Goal: Task Accomplishment & Management: Use online tool/utility

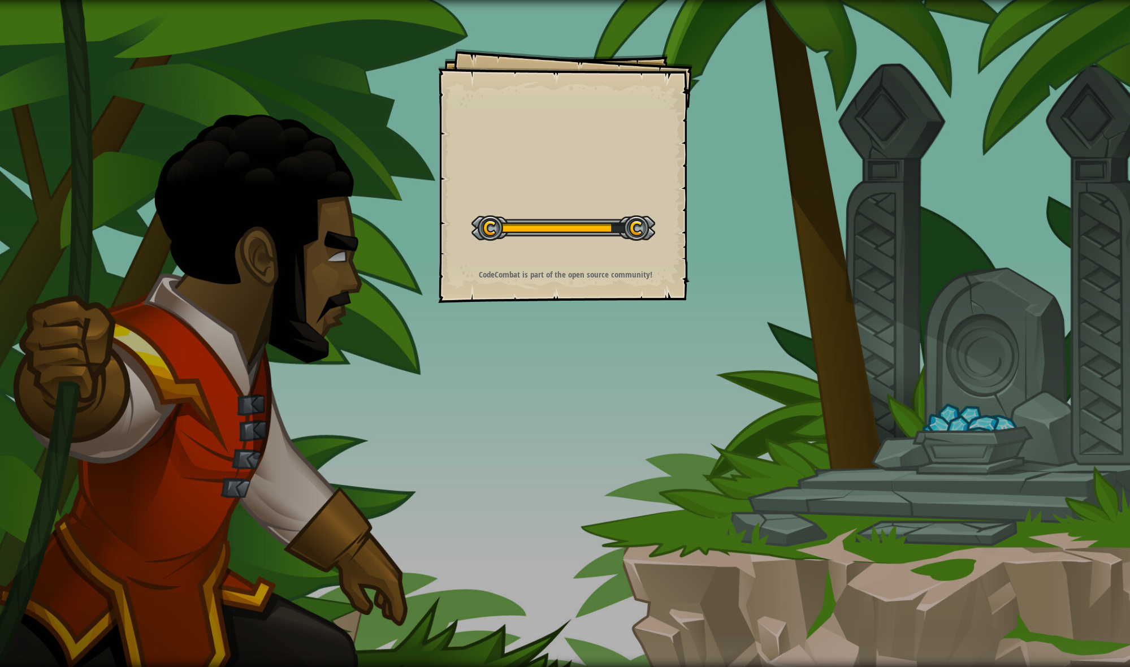
click at [590, 280] on div "Goals Start Level Error loading from server. Try refreshing the page. You'll ne…" at bounding box center [565, 176] width 254 height 254
drag, startPoint x: 587, startPoint y: 291, endPoint x: 575, endPoint y: 322, distance: 33.1
click at [585, 305] on div "Goals Start Level Error loading from server. Try refreshing the page. You'll ne…" at bounding box center [565, 333] width 1130 height 667
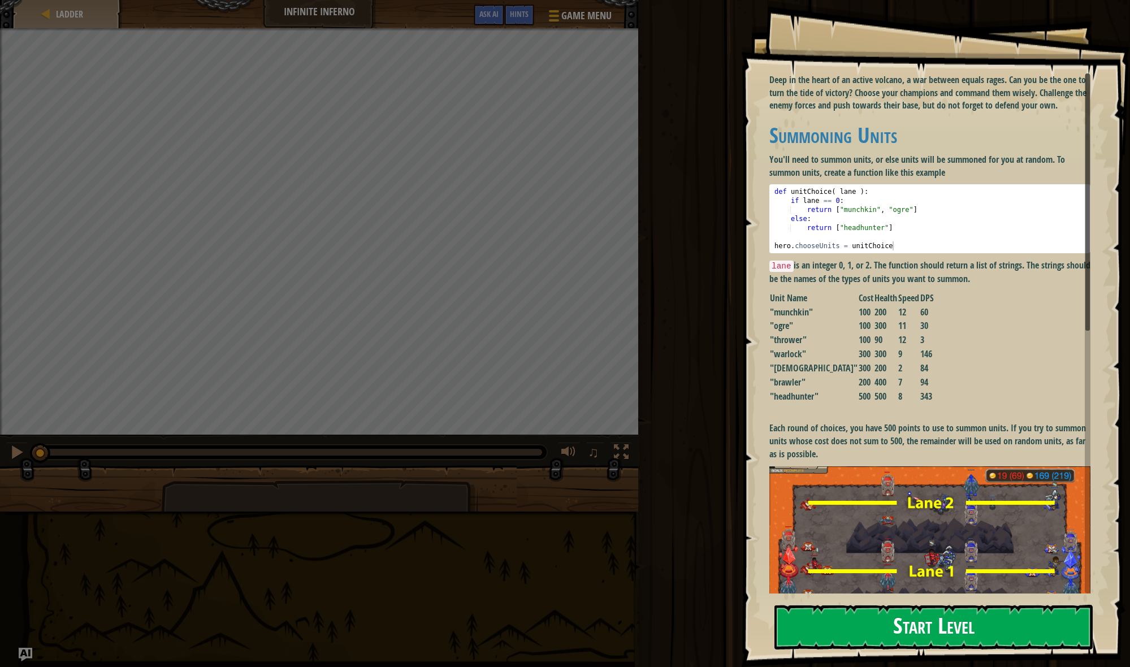
click at [844, 613] on button "Start Level" at bounding box center [933, 627] width 318 height 45
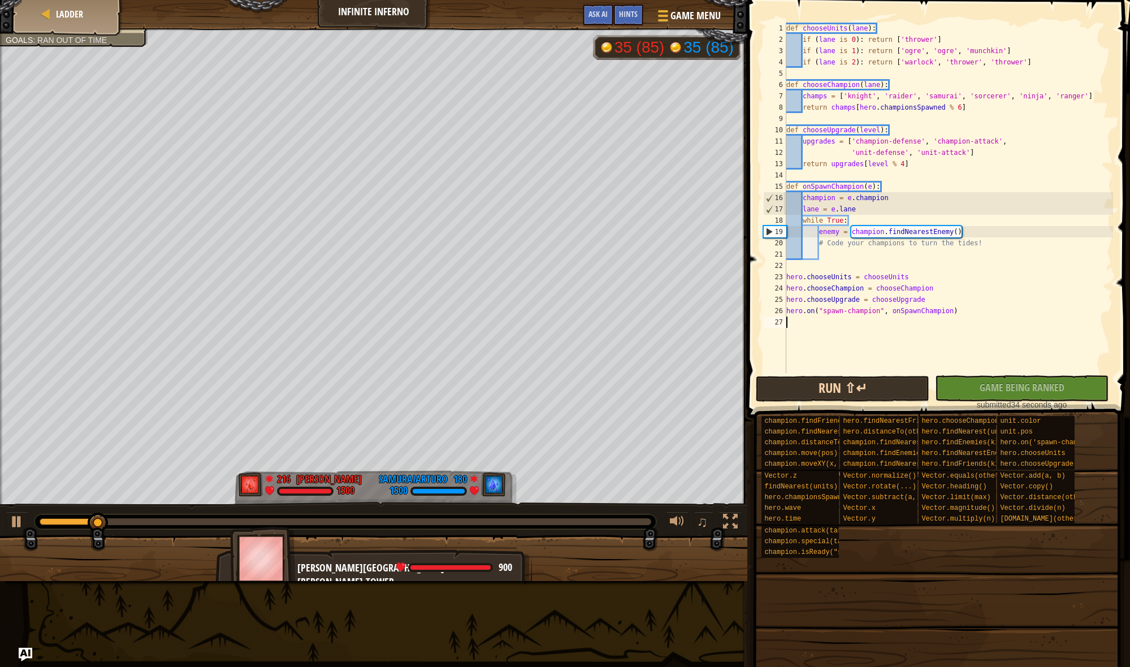
click at [760, 391] on button "Run ⇧↵" at bounding box center [843, 389] width 174 height 26
click at [358, 7] on div "Ladder Infinite Inferno Game Menu Done Hints Ask AI" at bounding box center [373, 14] width 747 height 28
click at [361, 15] on div "Ladder Infinite Inferno Game Menu Done Hints Ask AI" at bounding box center [373, 14] width 747 height 28
click at [629, 21] on div "Hints" at bounding box center [628, 15] width 30 height 21
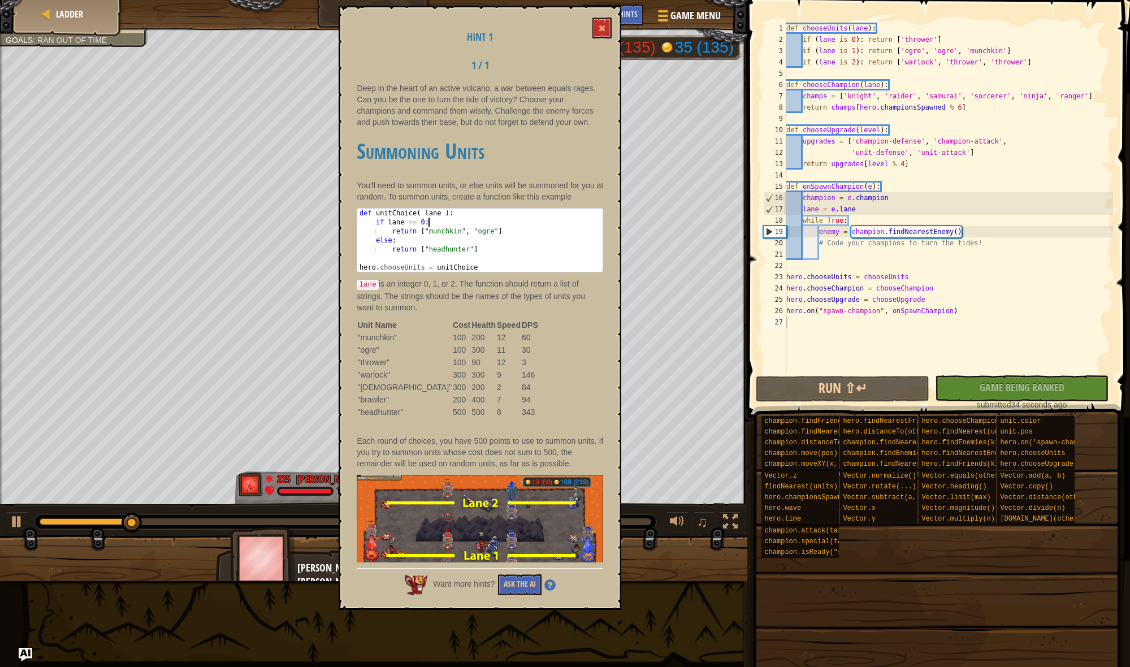
click at [433, 219] on div "def unitChoice ( lane ) : if lane == 0 : return [ "munchkin" , "ogre" ] else : …" at bounding box center [479, 249] width 245 height 81
type textarea "def unitChoice( lane ): if lane == 0:"
click at [903, 395] on button "Run ⇧↵" at bounding box center [843, 389] width 174 height 26
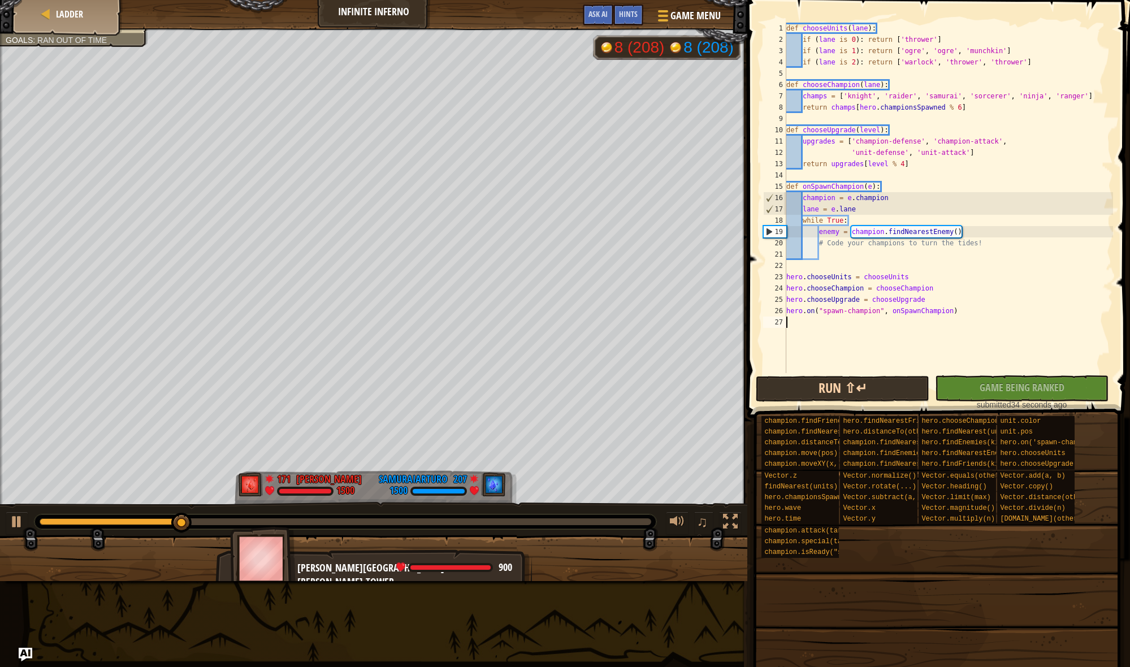
click at [803, 391] on button "Run ⇧↵" at bounding box center [843, 389] width 174 height 26
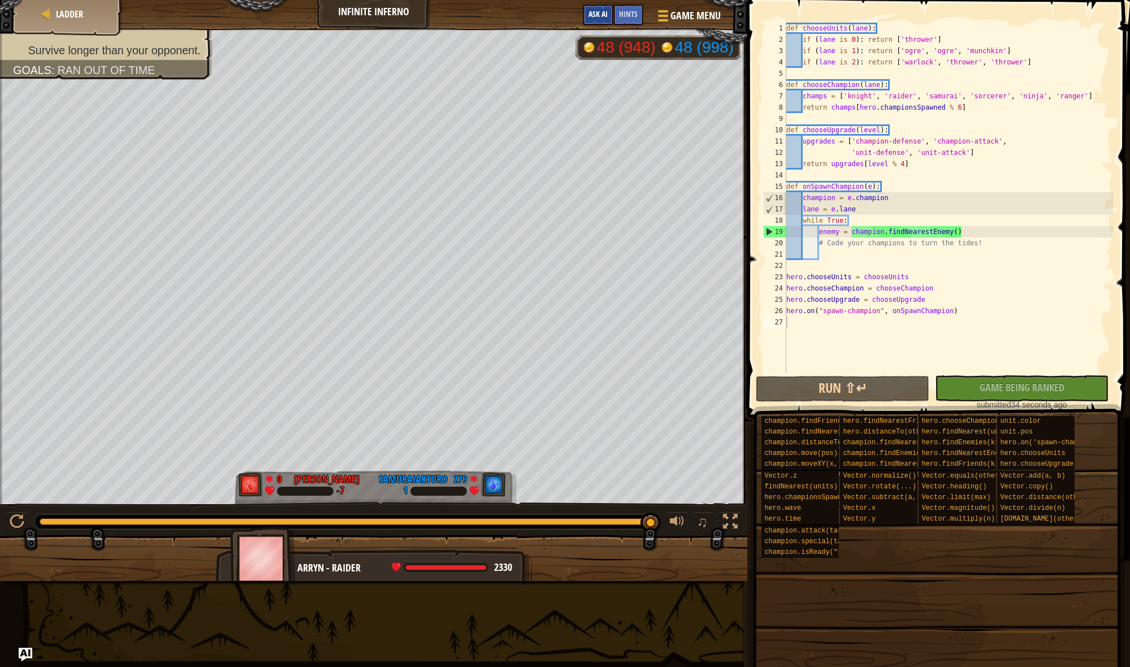
click at [593, 20] on button "Ask AI" at bounding box center [598, 15] width 31 height 21
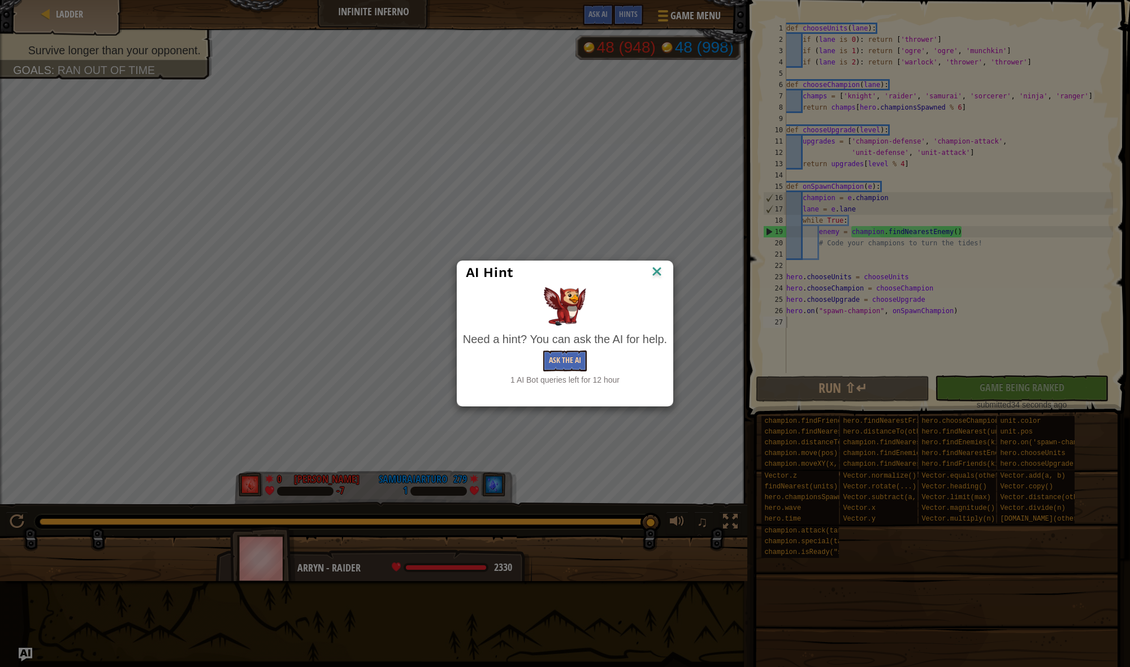
click at [564, 357] on button "Ask the AI" at bounding box center [565, 360] width 44 height 21
